Goal: Information Seeking & Learning: Learn about a topic

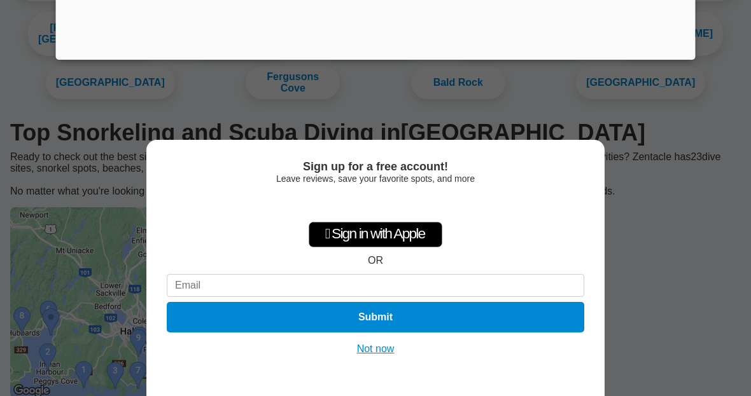
scroll to position [181, 0]
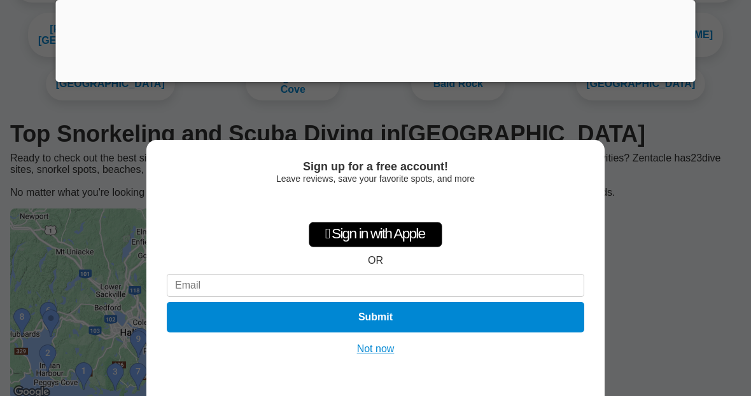
click at [373, 356] on button "Not now" at bounding box center [375, 349] width 45 height 13
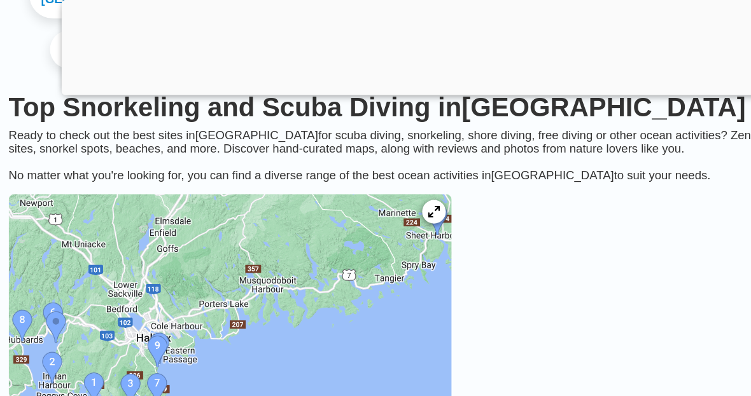
scroll to position [256, 0]
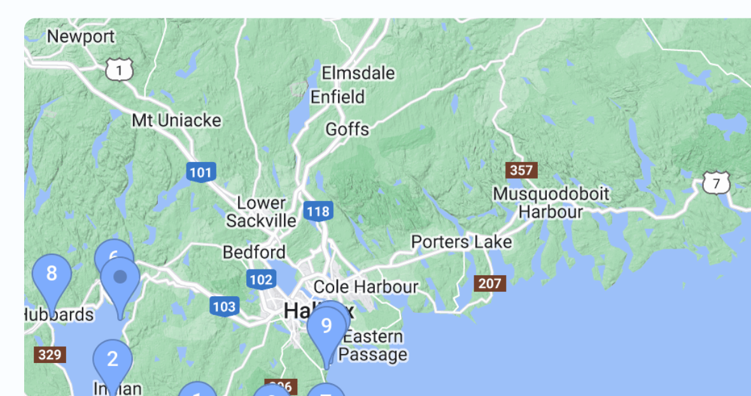
click at [143, 115] on img at bounding box center [201, 210] width 382 height 191
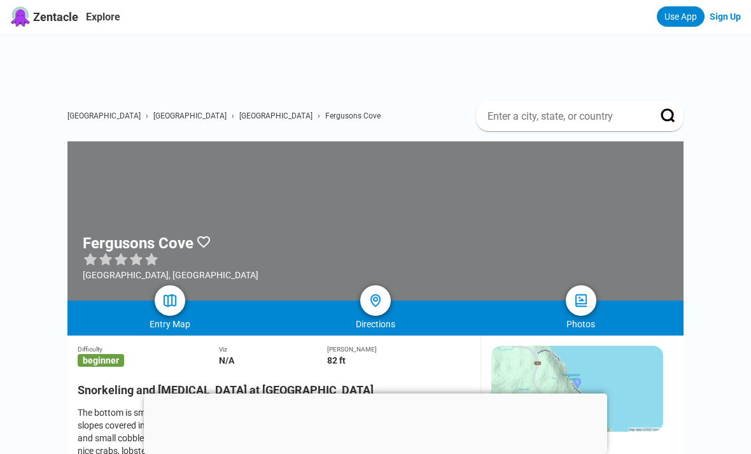
scroll to position [422, 0]
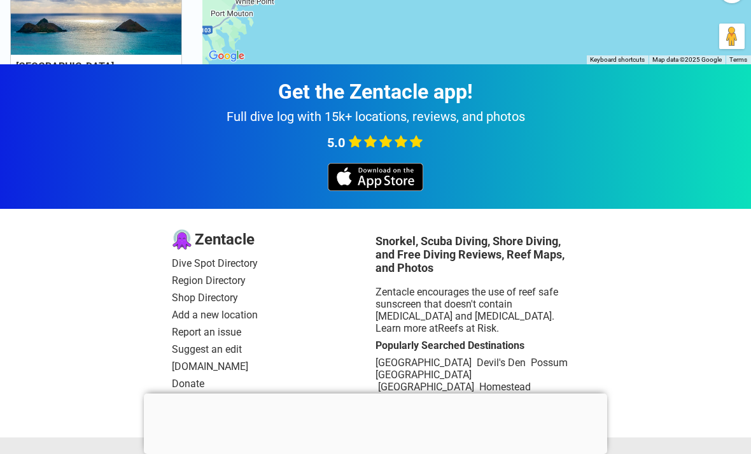
scroll to position [446, 0]
